Goal: Transaction & Acquisition: Purchase product/service

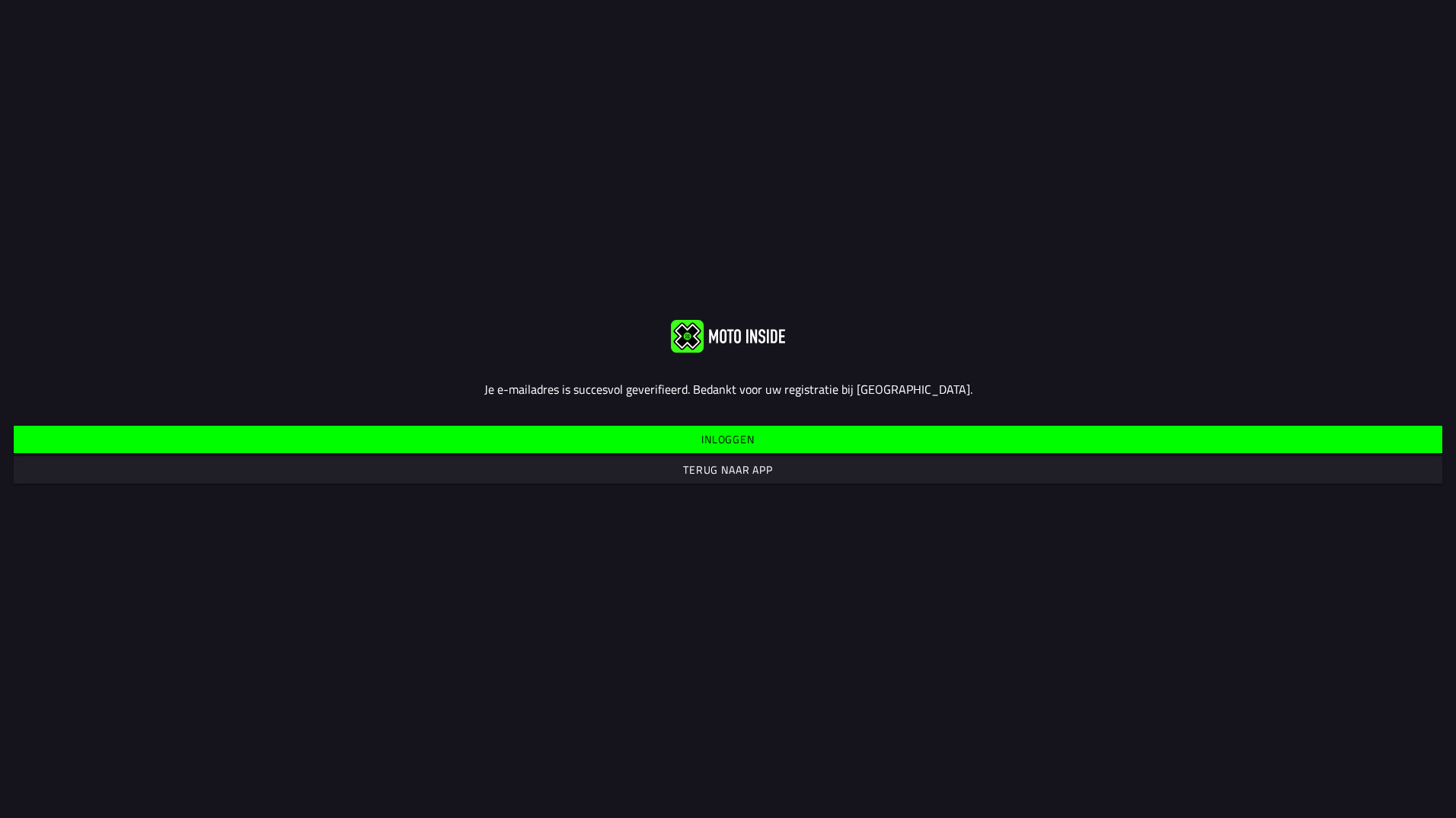
click at [789, 438] on span "Inloggen" at bounding box center [728, 439] width 1405 height 27
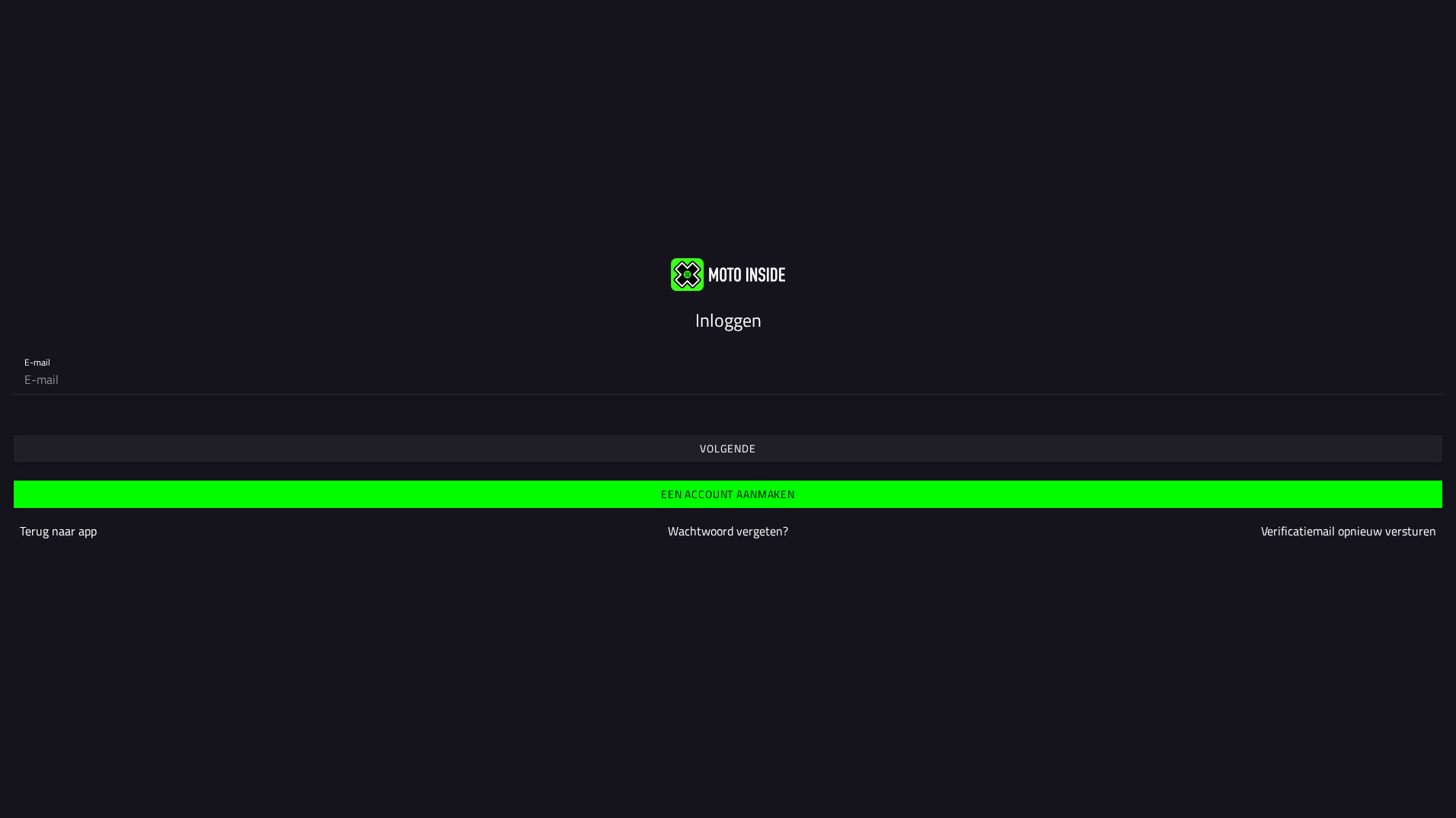
drag, startPoint x: 128, startPoint y: 369, endPoint x: 129, endPoint y: 376, distance: 7.1
click at [129, 369] on input "email" at bounding box center [728, 379] width 1407 height 30
type input "[EMAIL_ADDRESS][DOMAIN_NAME]"
click at [0, 0] on slot "Volgende" at bounding box center [0, 0] width 0 height 0
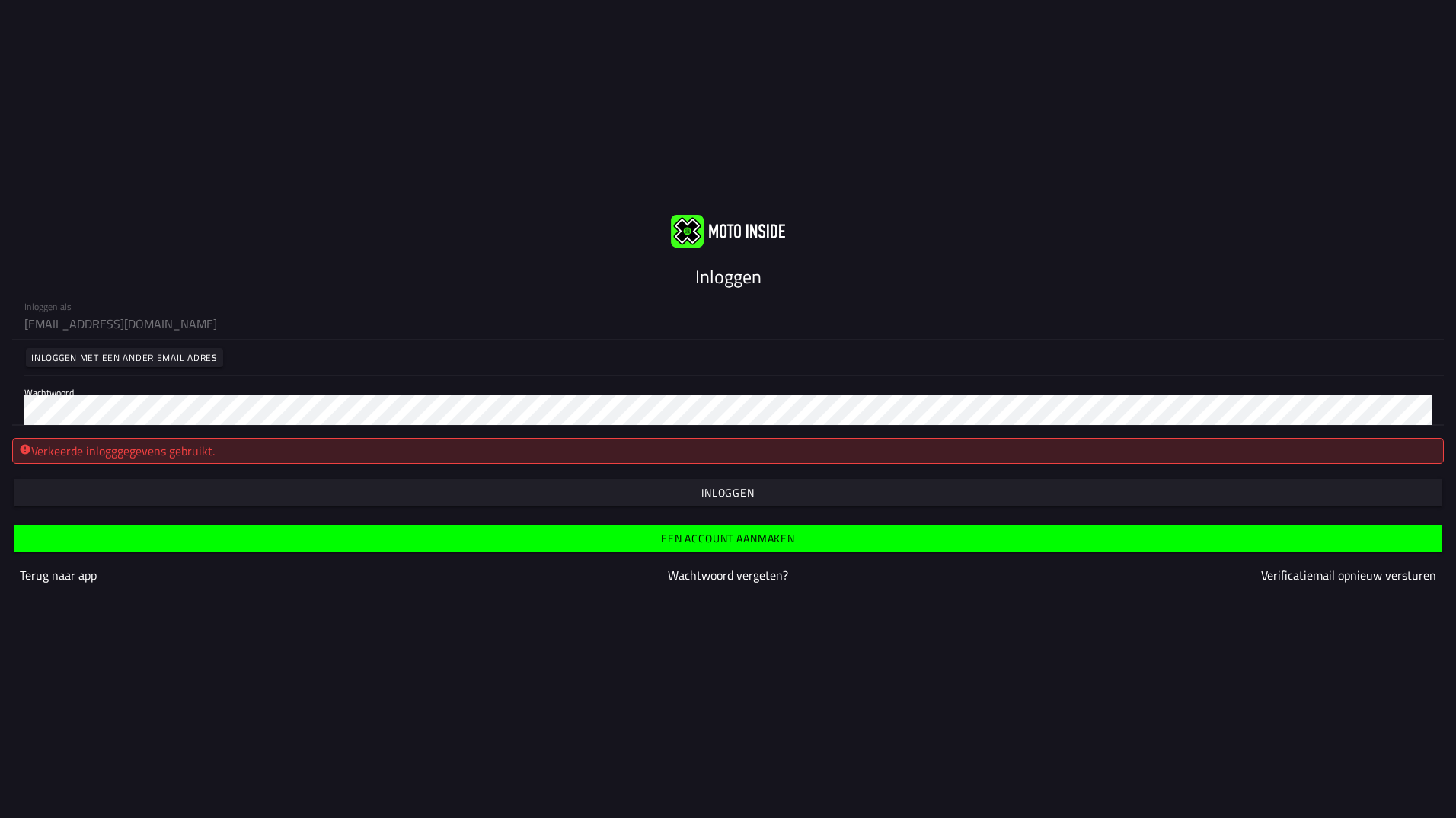
click at [8, 405] on div "Inloggen als [EMAIL_ADDRESS][DOMAIN_NAME] Inloggen met een ander email adres Wa…" at bounding box center [728, 358] width 1456 height 135
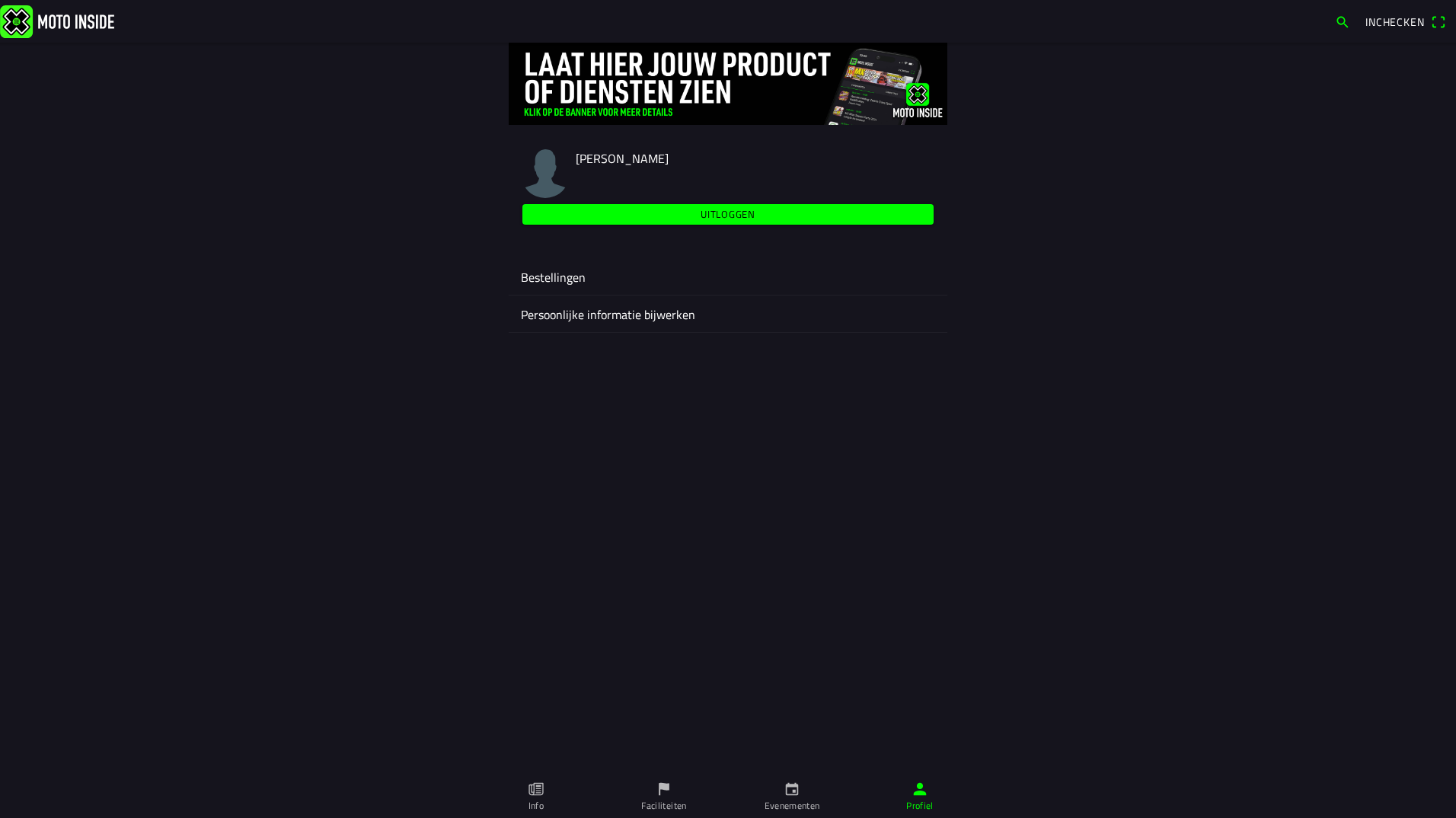
click at [792, 782] on icon "calendar" at bounding box center [792, 789] width 17 height 17
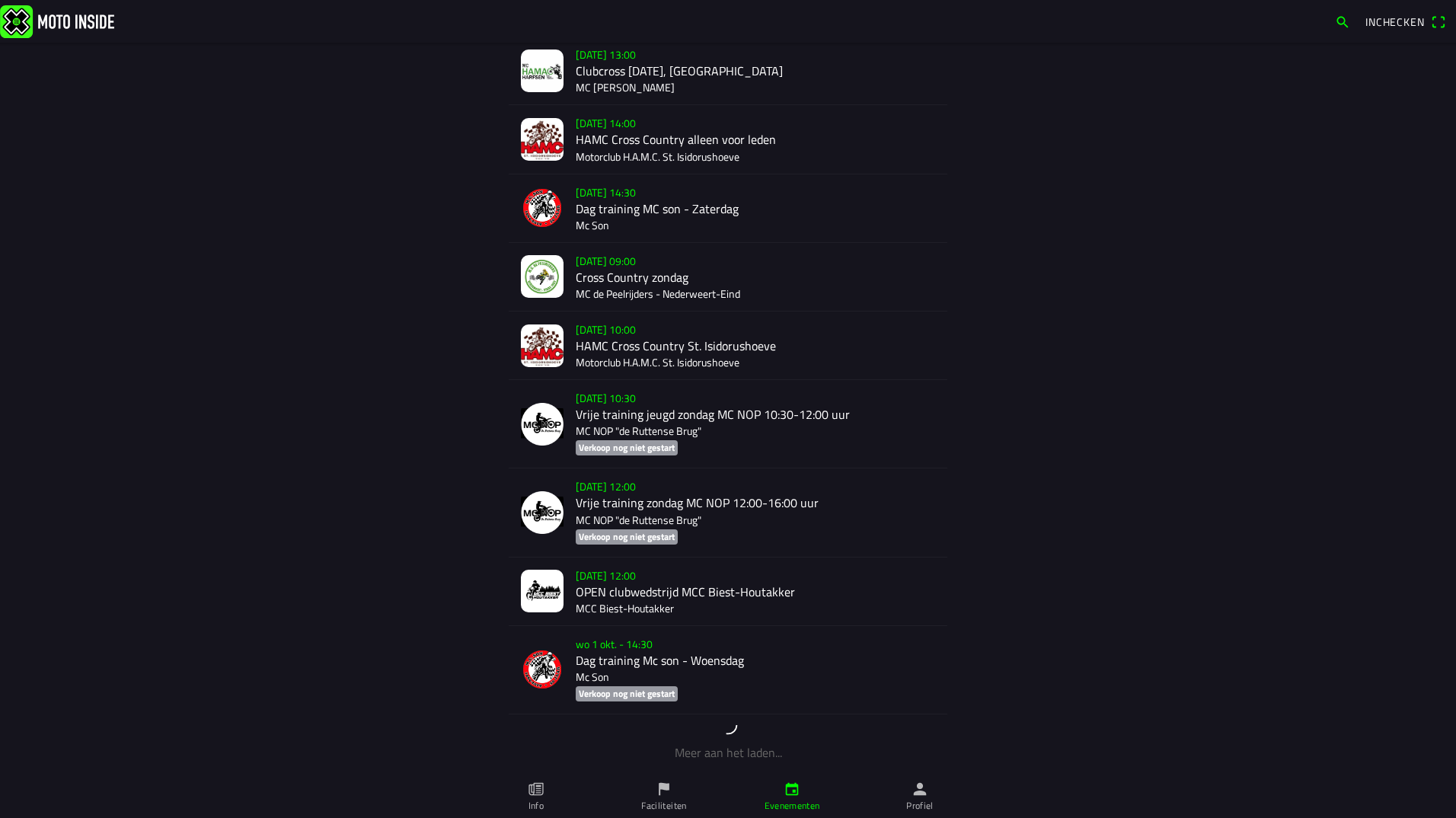
scroll to position [951, 0]
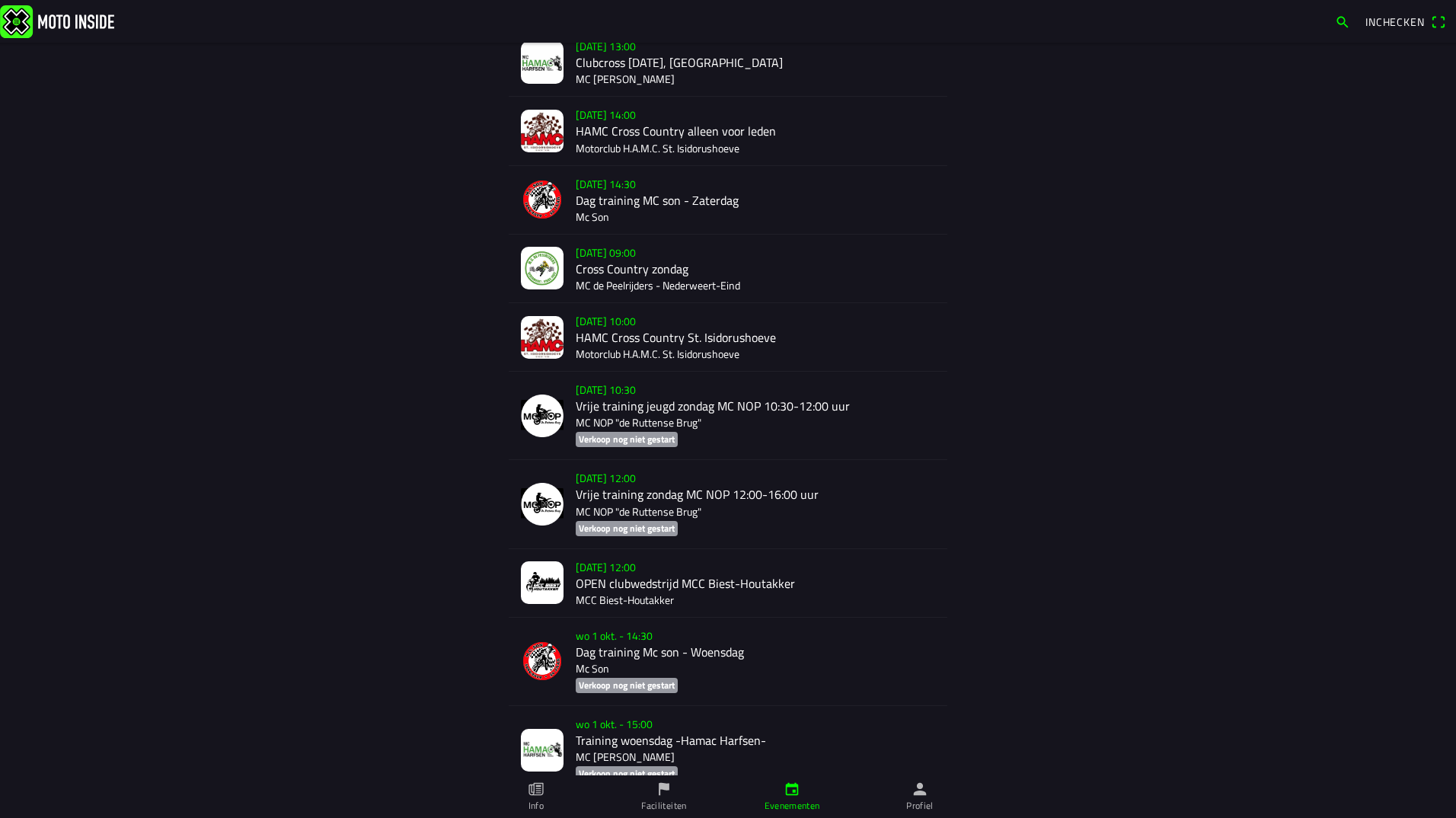
click at [622, 254] on div "[DATE] 09:00 Cross Country zondag MC de Peelrijders - [GEOGRAPHIC_DATA]-Eind" at bounding box center [755, 268] width 359 height 68
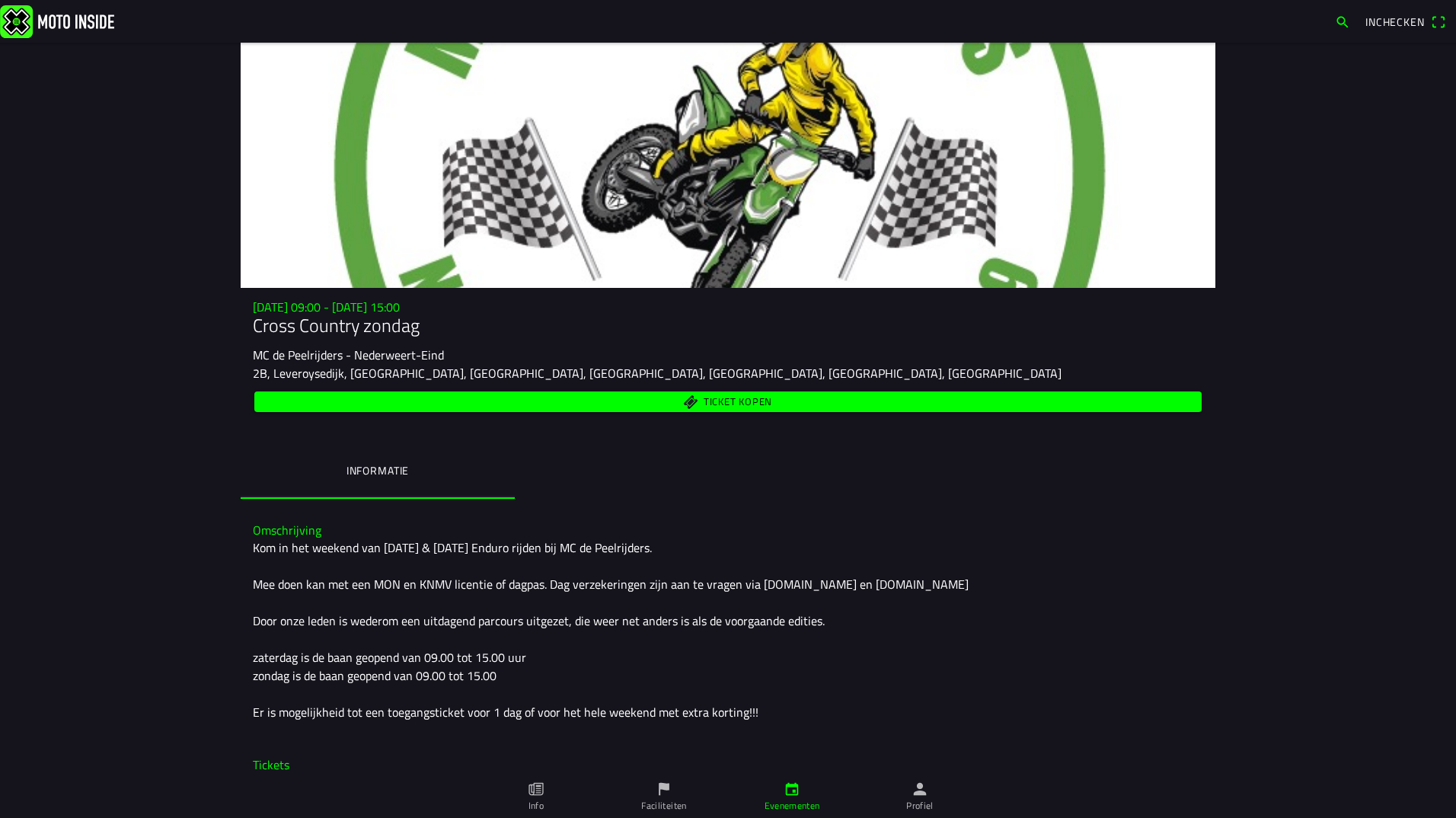
click at [715, 398] on span "Ticket kopen" at bounding box center [737, 401] width 69 height 10
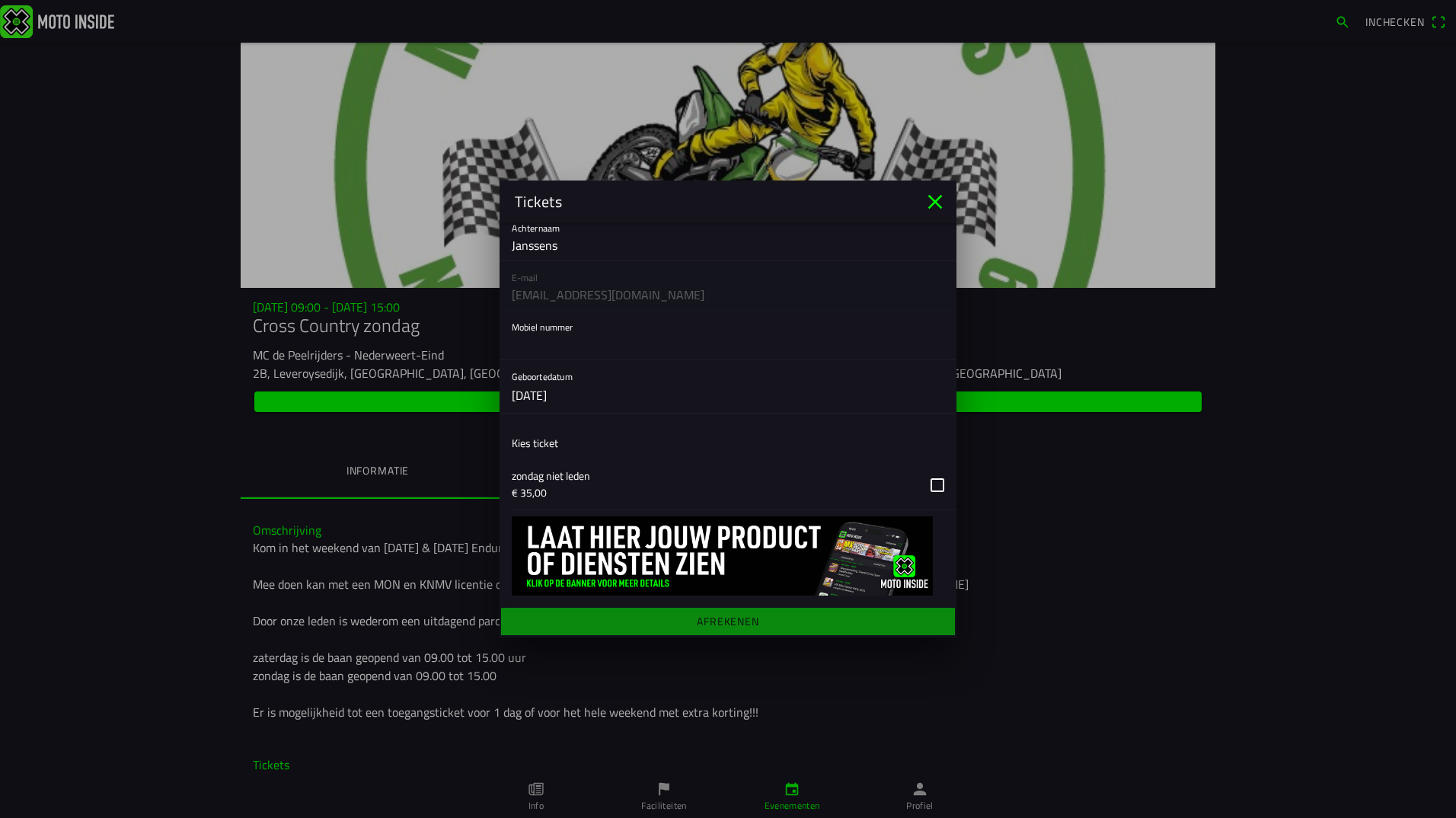
scroll to position [102, 0]
click at [928, 198] on icon "close" at bounding box center [935, 202] width 24 height 24
